Goal: Task Accomplishment & Management: Manage account settings

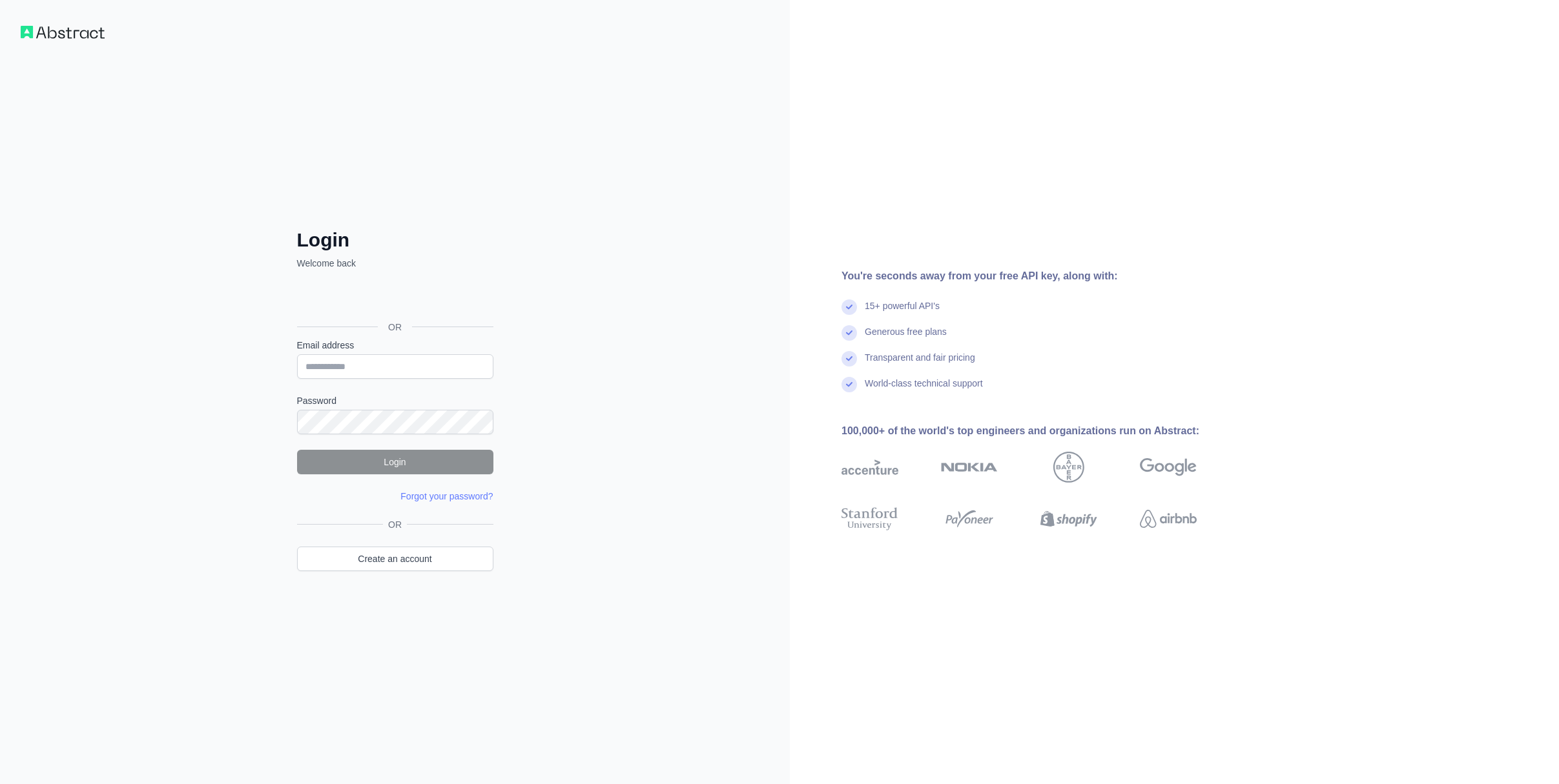
click at [657, 329] on div "Login Welcome back OR Email address Password Login Forgot your password? Please…" at bounding box center [395, 392] width 790 height 784
click at [319, 369] on input "Email address" at bounding box center [395, 366] width 197 height 24
type input "**********"
click at [361, 469] on button "Login" at bounding box center [395, 462] width 197 height 24
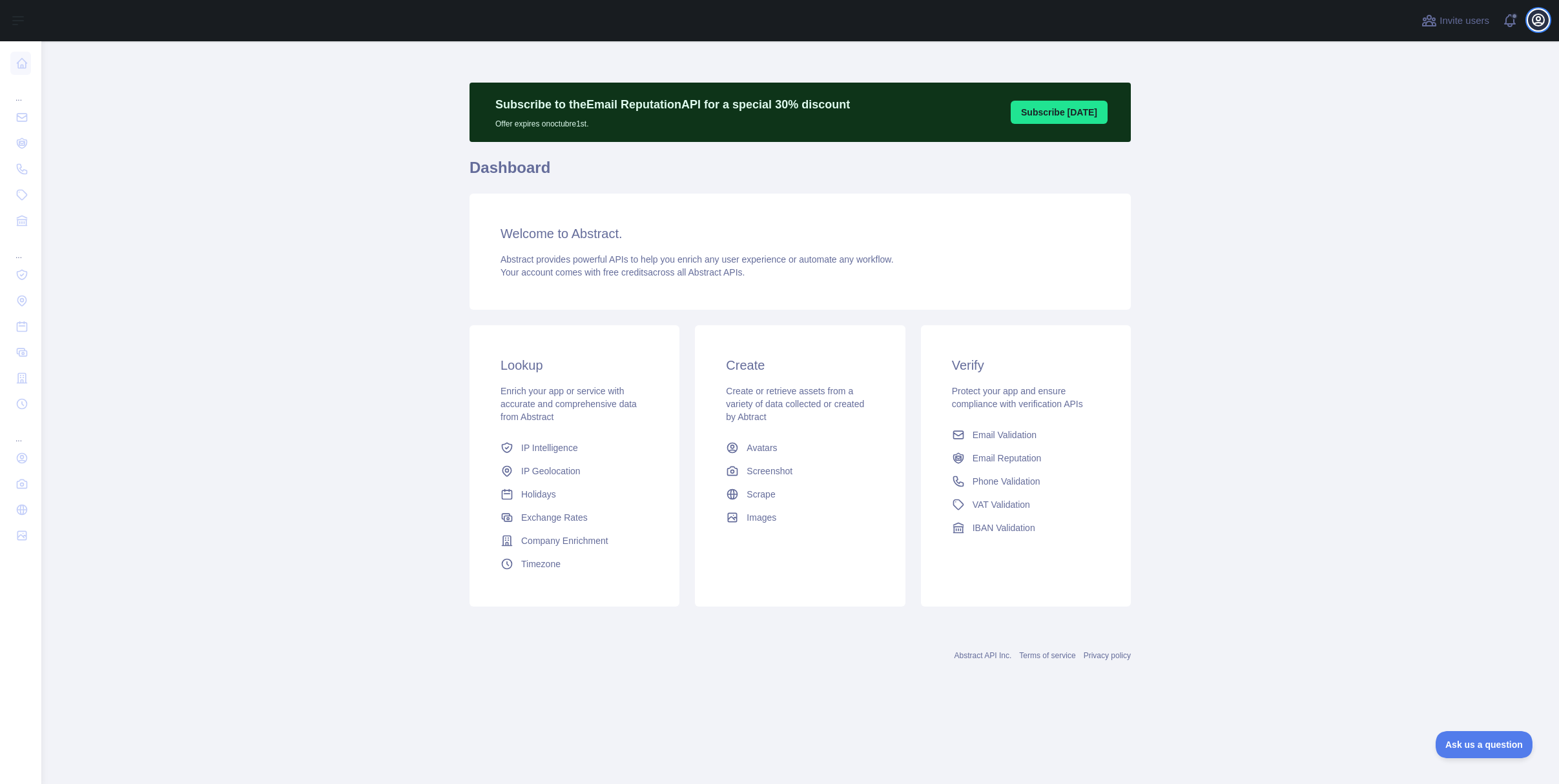
click at [1538, 22] on icon "button" at bounding box center [1538, 20] width 12 height 12
click at [1454, 145] on button "Billing" at bounding box center [1476, 140] width 144 height 23
